Goal: Information Seeking & Learning: Check status

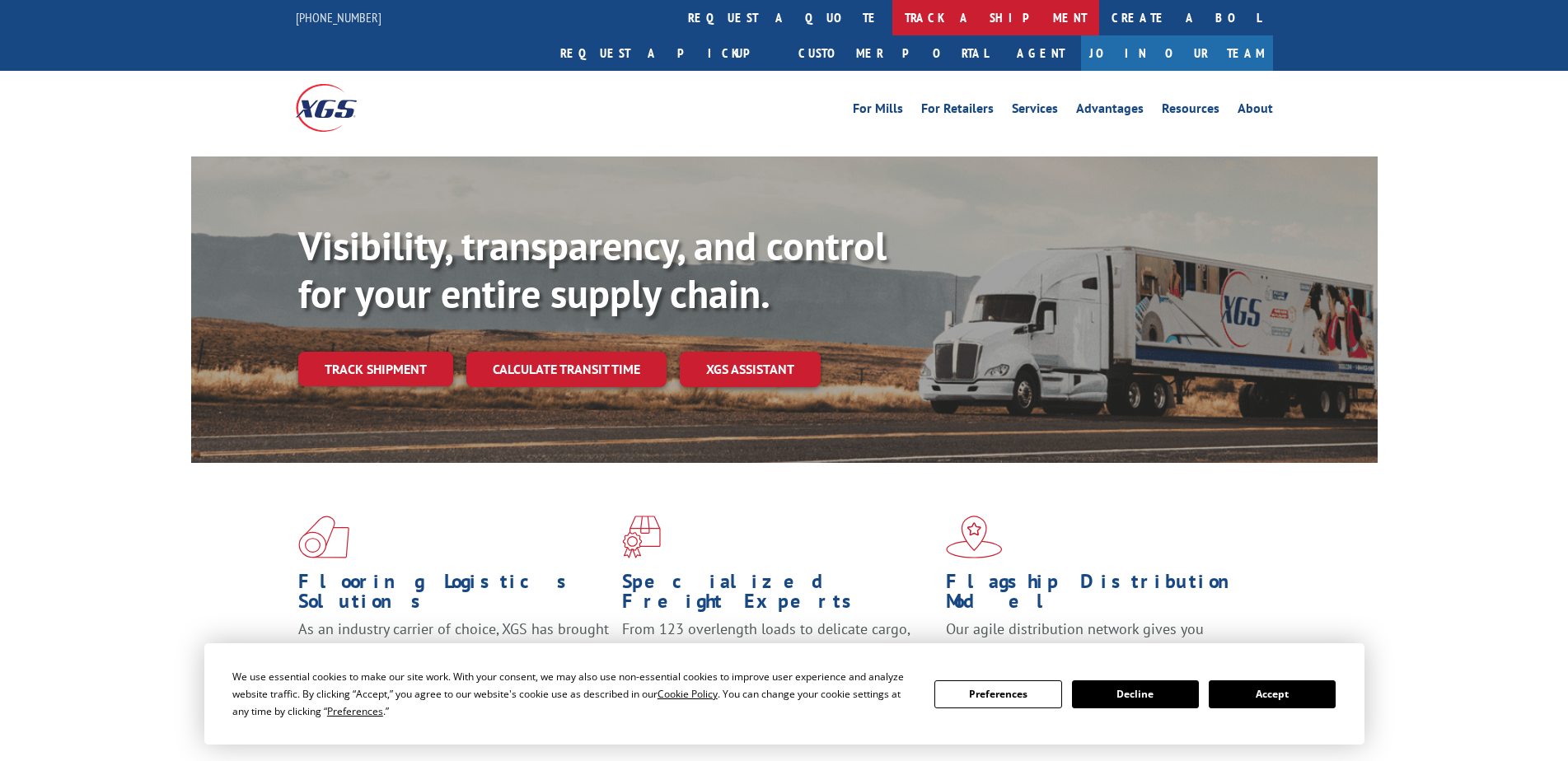
click at [892, 18] on link "track a shipment" at bounding box center [995, 18] width 207 height 35
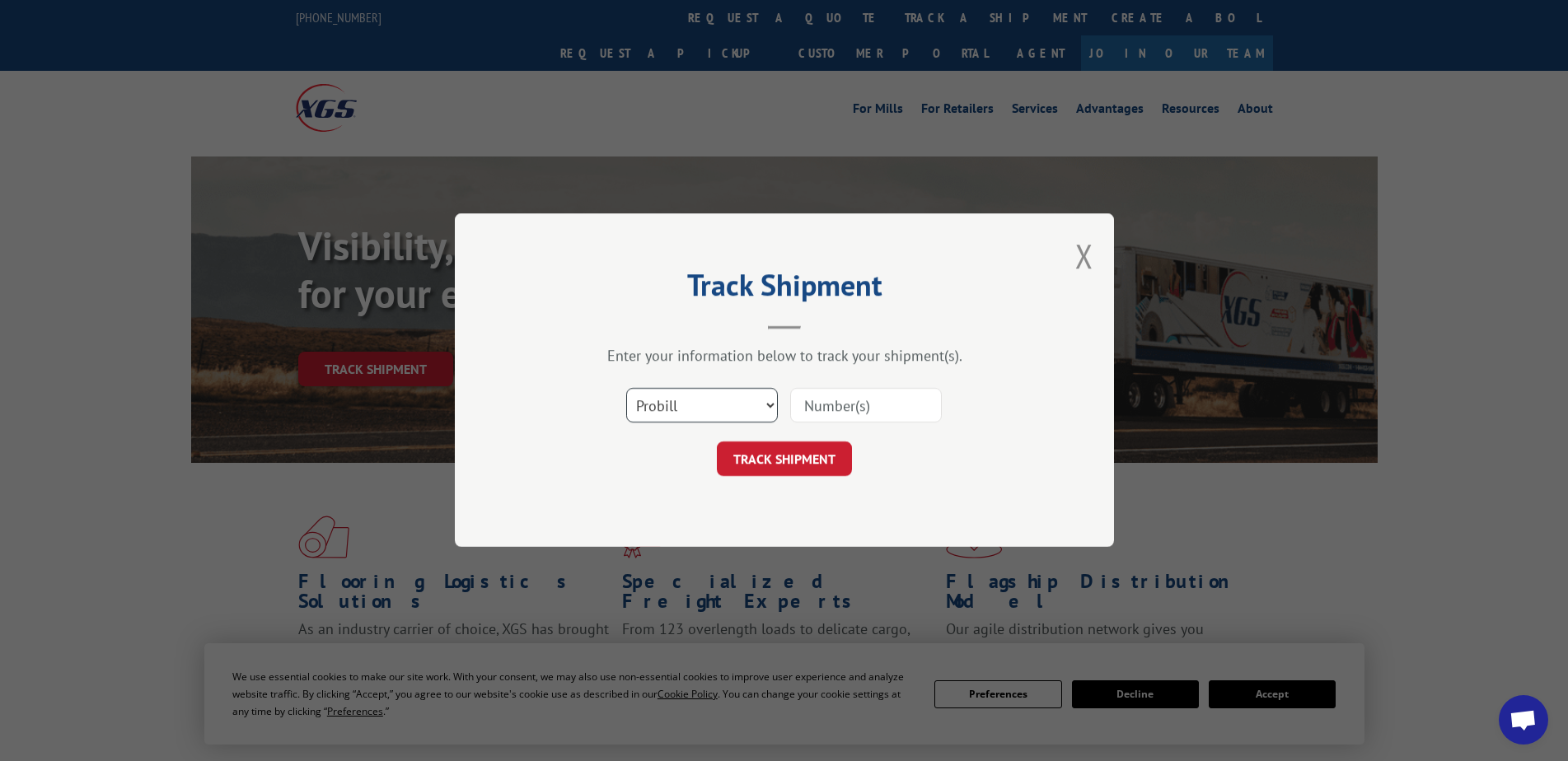
click at [764, 415] on select "Select category... Probill BOL PO" at bounding box center [702, 406] width 152 height 35
select select "bol"
click at [626, 388] on select "Select category... Probill BOL PO" at bounding box center [702, 406] width 152 height 35
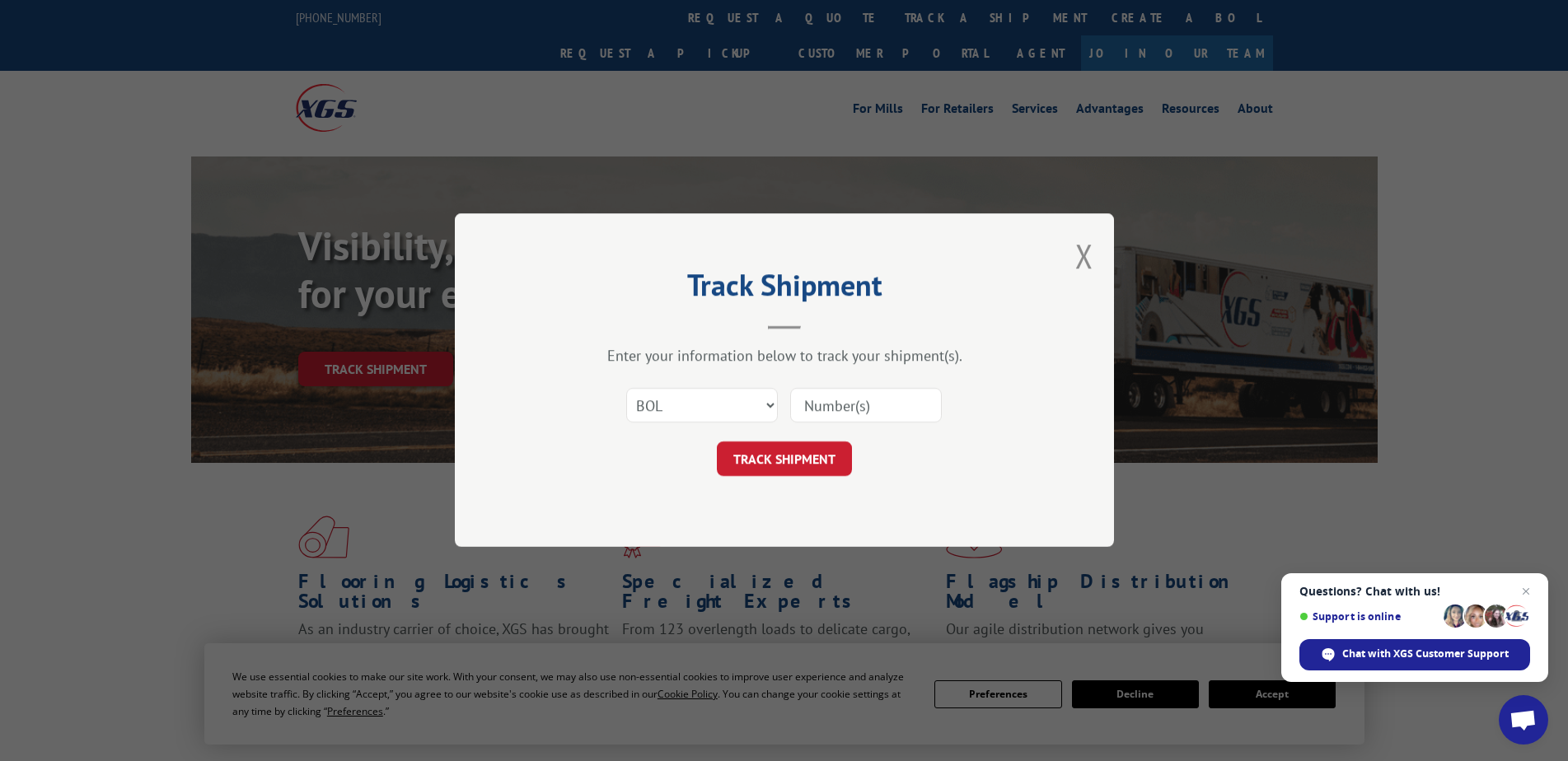
click at [834, 414] on input at bounding box center [866, 406] width 152 height 35
paste input "2849853"
type input "2849853"
click at [799, 458] on button "TRACK SHIPMENT" at bounding box center [784, 460] width 135 height 35
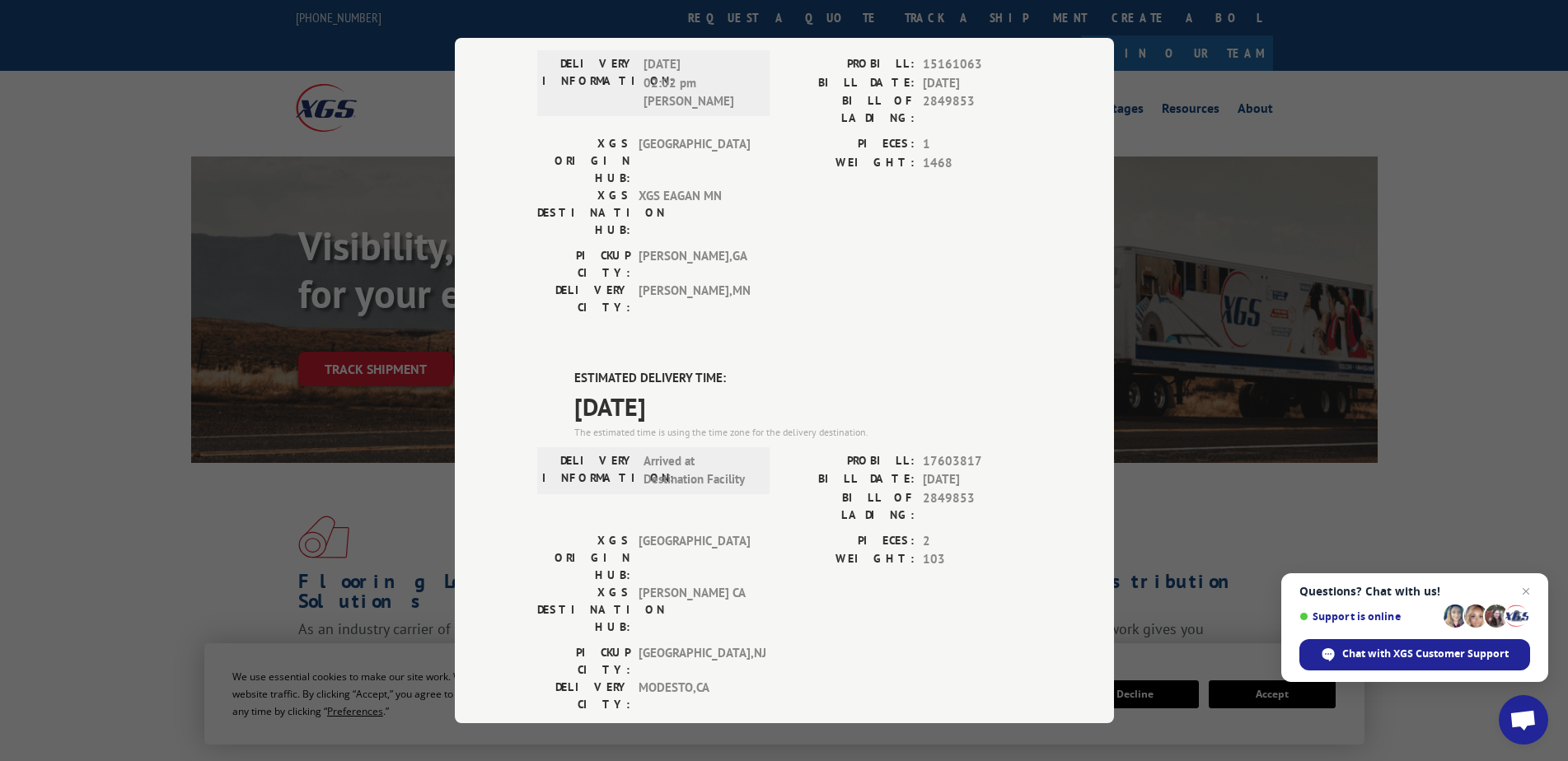
scroll to position [83, 0]
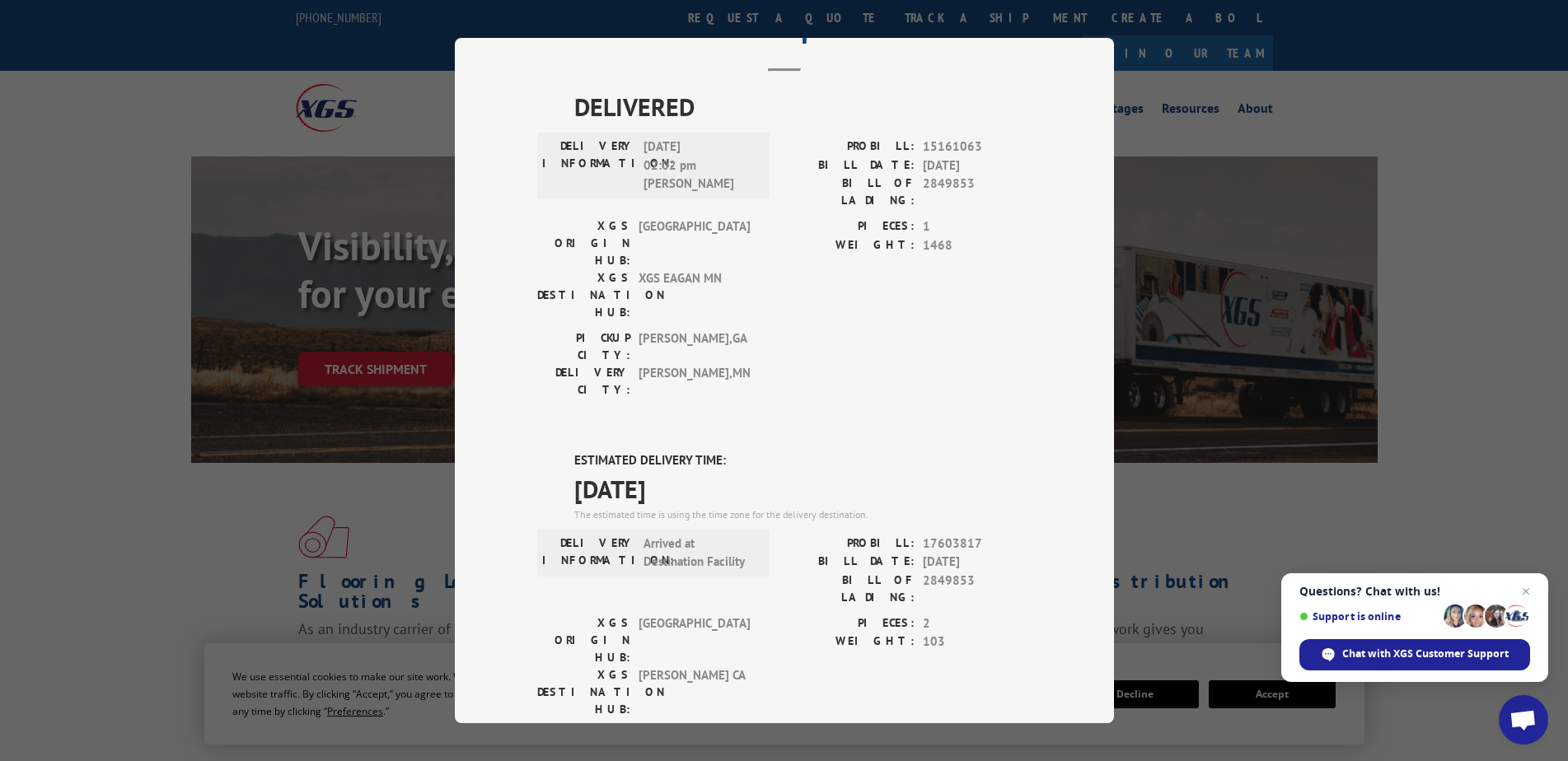
click at [238, 460] on div "Track Shipment DELIVERED DELIVERY INFORMATION: [DATE] 02:02 pm [PERSON_NAME] PR…" at bounding box center [784, 380] width 1568 height 761
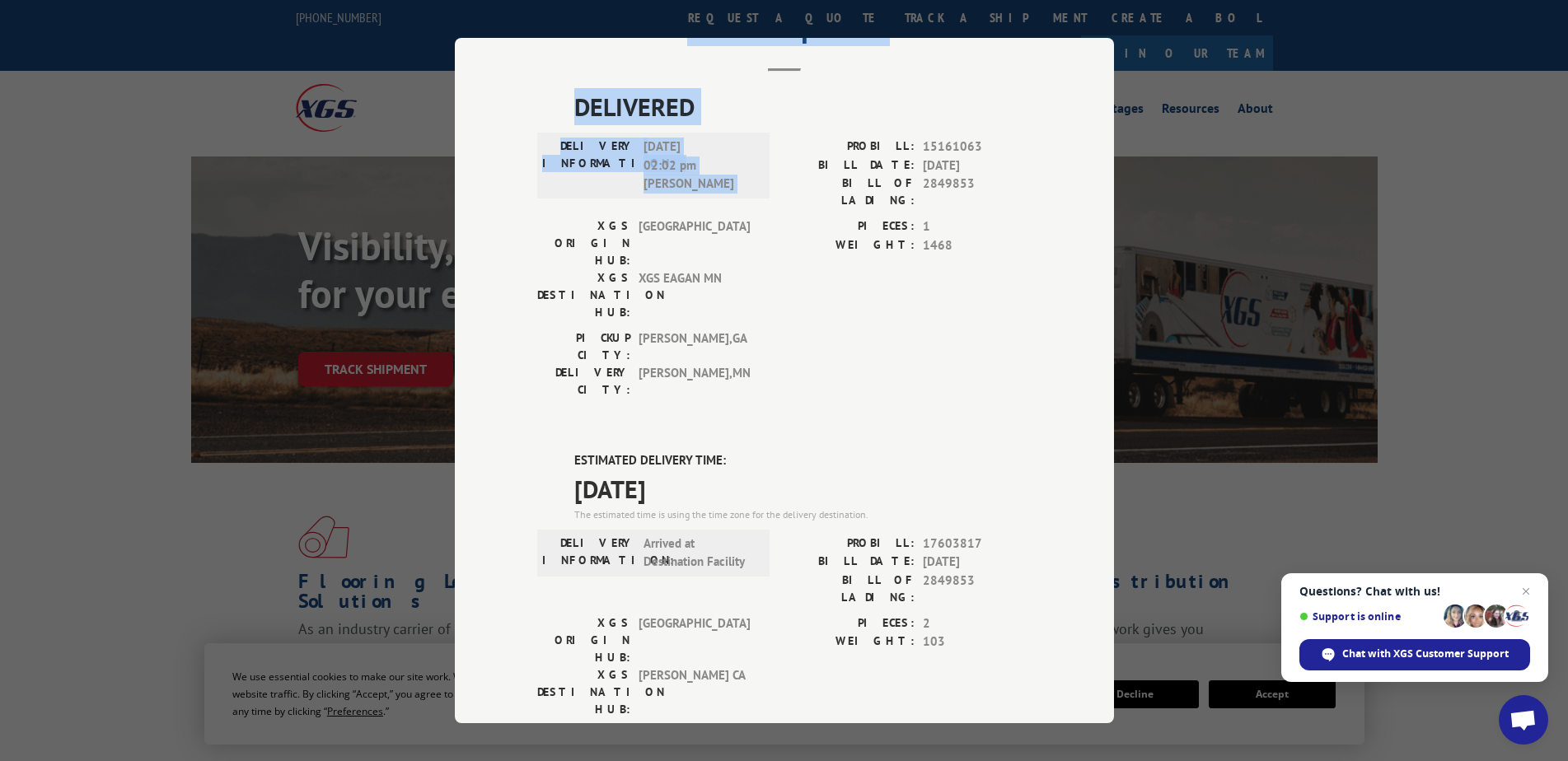
drag, startPoint x: 794, startPoint y: 69, endPoint x: 731, endPoint y: 153, distance: 105.0
click at [764, 140] on div "Track Shipment DELIVERED DELIVERY INFORMATION: [DATE] 02:02 pm [PERSON_NAME] PR…" at bounding box center [784, 380] width 659 height 685
click at [158, 128] on div "Track Shipment DELIVERED DELIVERY INFORMATION: [DATE] 02:02 pm [PERSON_NAME] PR…" at bounding box center [784, 380] width 1568 height 761
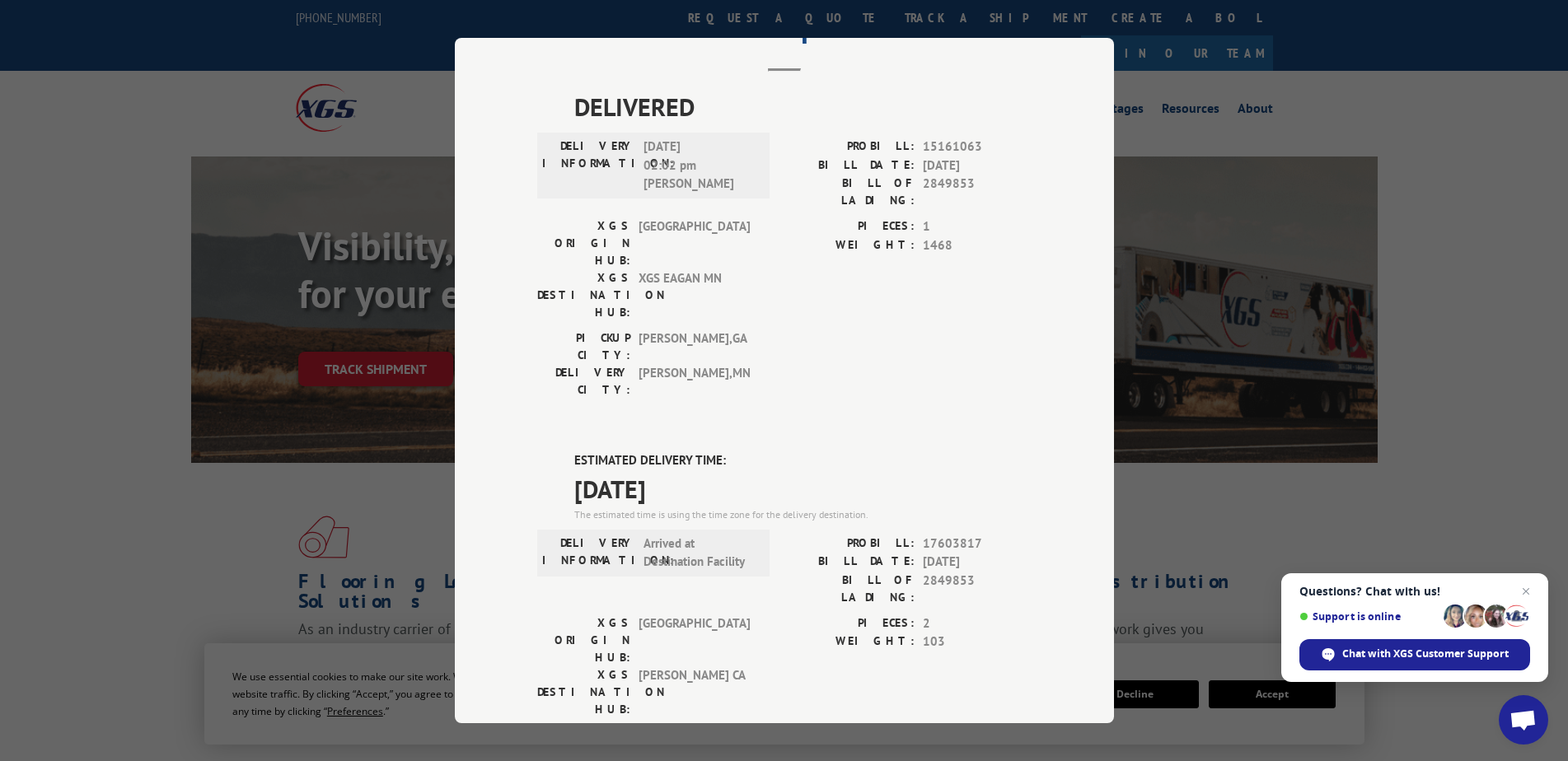
drag, startPoint x: 28, startPoint y: 246, endPoint x: 28, endPoint y: 218, distance: 28.0
click at [28, 240] on div "Track Shipment DELIVERED DELIVERY INFORMATION: [DATE] 02:02 pm [PERSON_NAME] PR…" at bounding box center [784, 380] width 1568 height 761
